Goal: Find specific fact: Find contact information

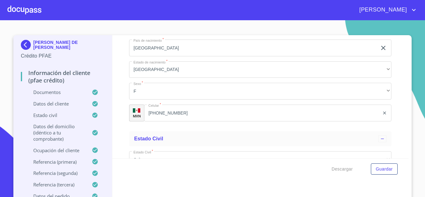
scroll to position [2232, 0]
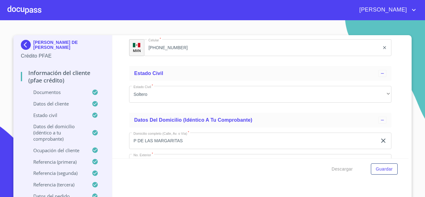
click at [196, 53] on input "[PHONE_NUMBER]" at bounding box center [262, 47] width 236 height 17
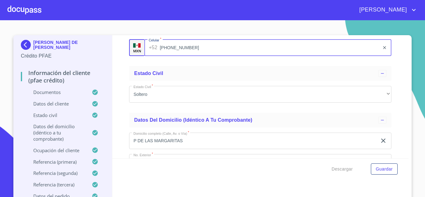
click at [196, 53] on input "[PHONE_NUMBER]" at bounding box center [270, 47] width 220 height 17
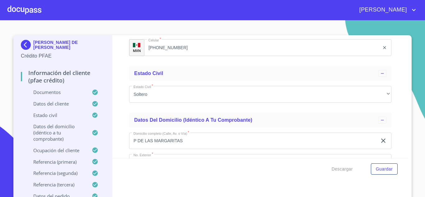
click at [20, 8] on div at bounding box center [24, 10] width 34 height 20
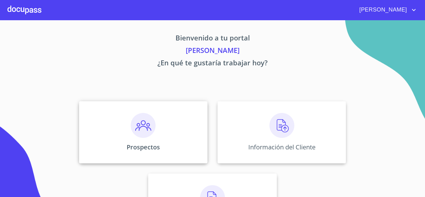
click at [138, 127] on img at bounding box center [143, 125] width 25 height 25
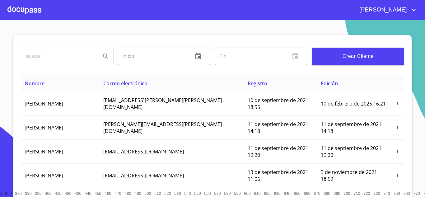
click at [49, 59] on input "search" at bounding box center [58, 56] width 75 height 17
type input "[PERSON_NAME] DE [DEMOGRAPHIC_DATA]"
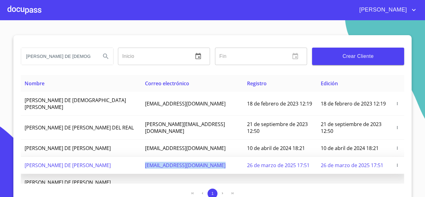
drag, startPoint x: 131, startPoint y: 153, endPoint x: 209, endPoint y: 157, distance: 78.5
click at [209, 157] on td "[EMAIL_ADDRESS][DOMAIN_NAME]" at bounding box center [192, 165] width 102 height 17
copy span "[EMAIL_ADDRESS][DOMAIN_NAME]"
